Goal: Navigation & Orientation: Go to known website

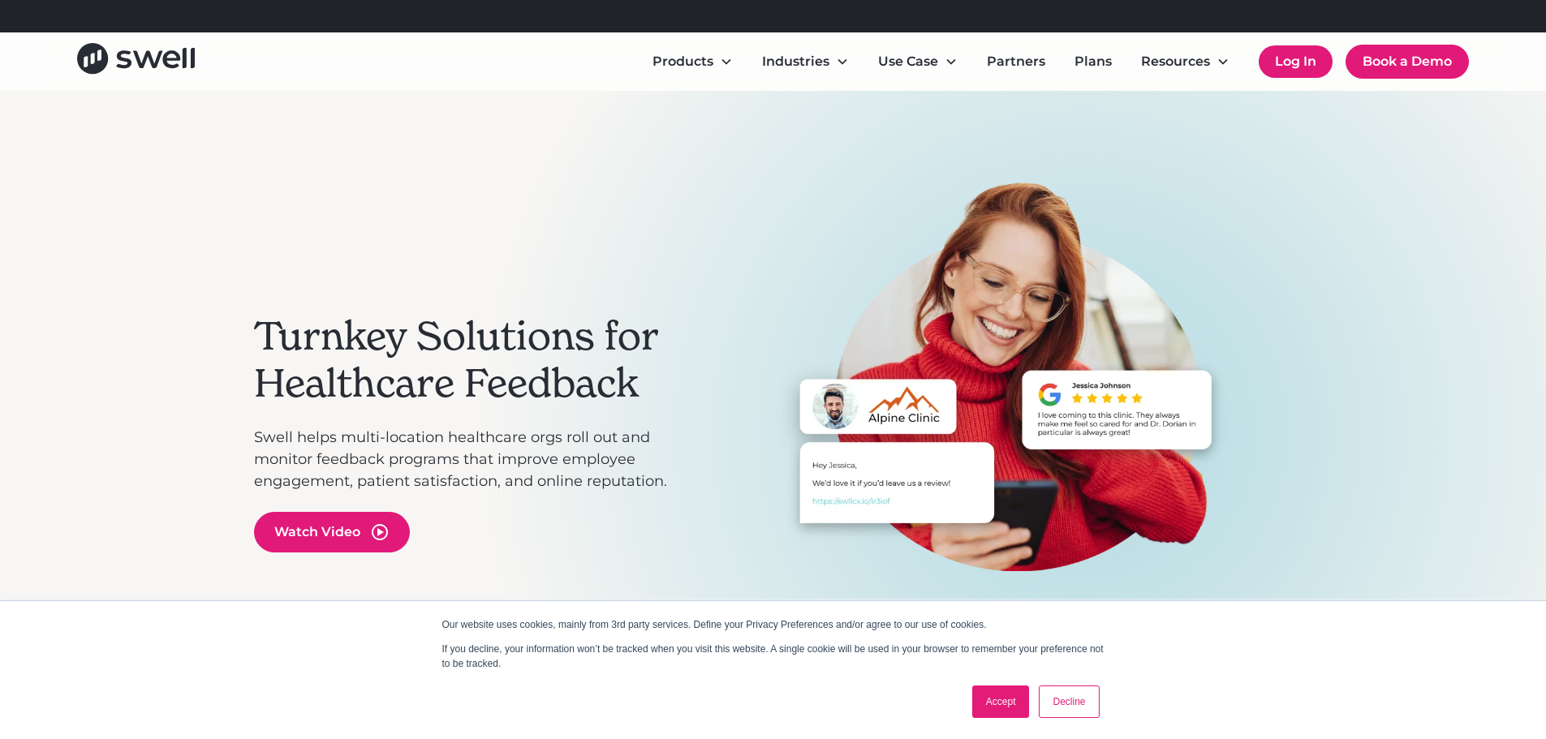
click at [1294, 62] on link "Log In" at bounding box center [1295, 61] width 74 height 32
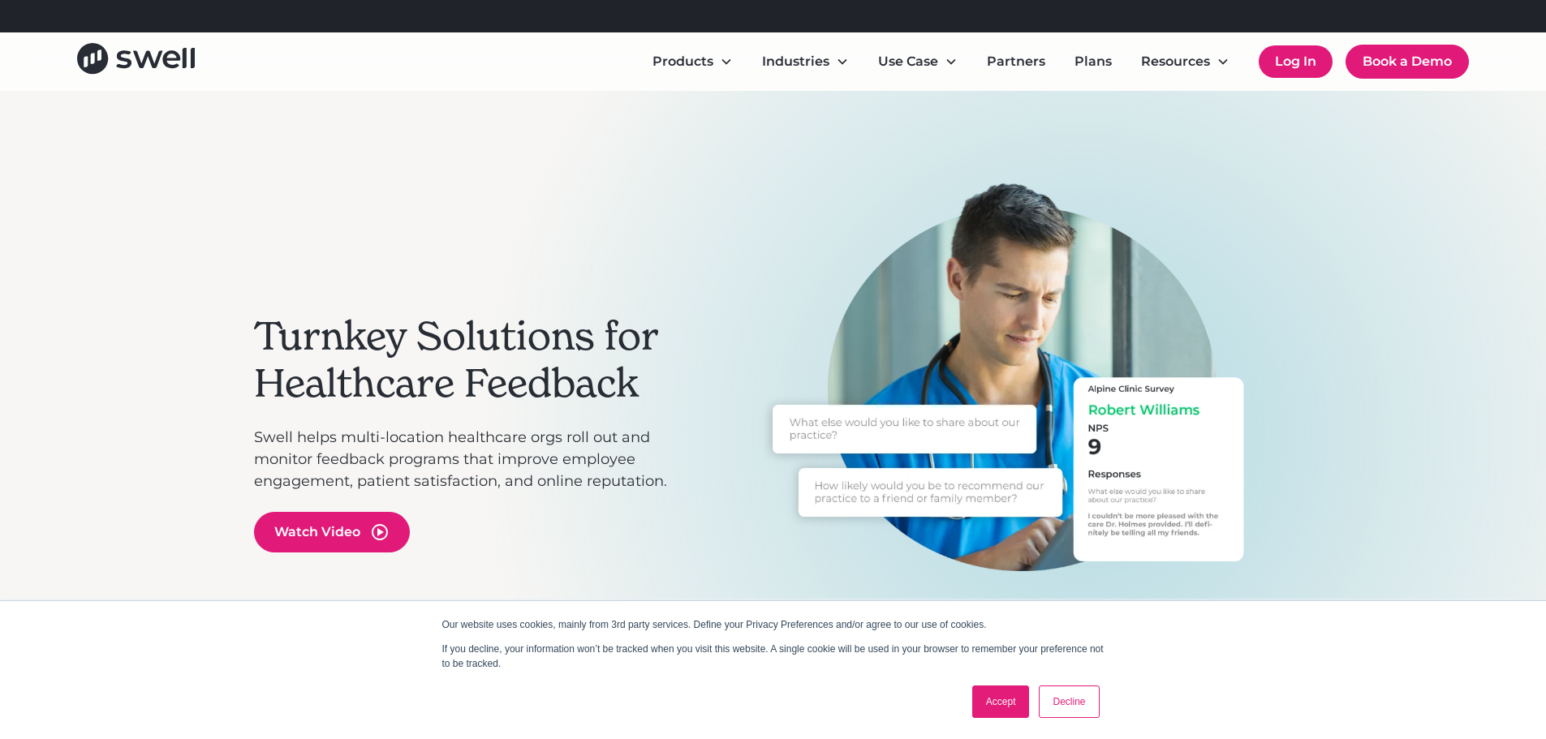
click at [1287, 63] on link "Log In" at bounding box center [1295, 61] width 74 height 32
click at [1293, 57] on link "Log In" at bounding box center [1295, 61] width 74 height 32
